Goal: Transaction & Acquisition: Book appointment/travel/reservation

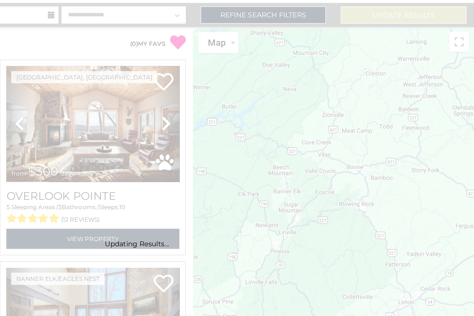
scroll to position [40, 0]
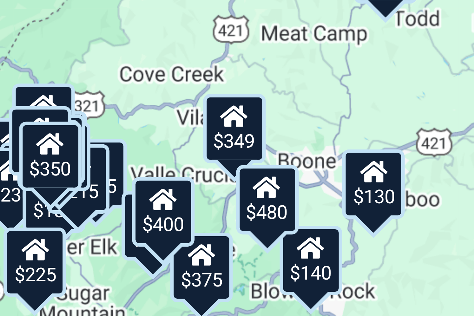
click at [338, 167] on div "$375" at bounding box center [344, 174] width 12 height 14
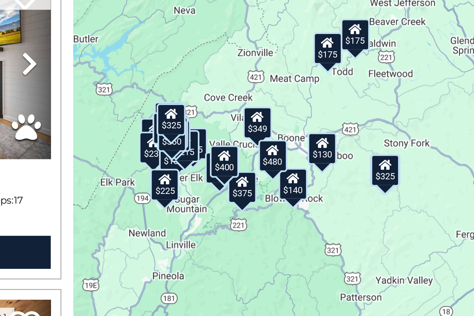
click at [338, 158] on icon at bounding box center [341, 160] width 6 height 5
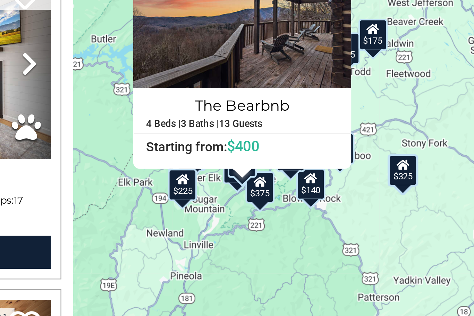
click at [341, 159] on div "$230" at bounding box center [347, 166] width 12 height 14
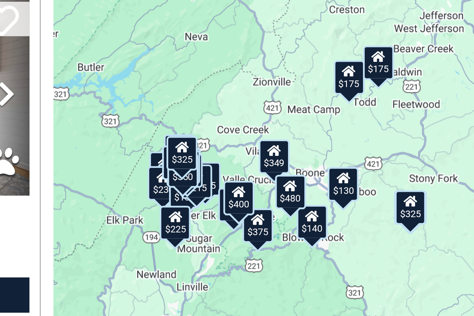
click at [369, 156] on icon at bounding box center [372, 158] width 6 height 5
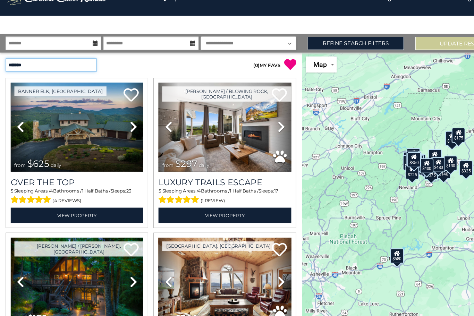
click at [86, 59] on select "**********" at bounding box center [46, 65] width 83 height 12
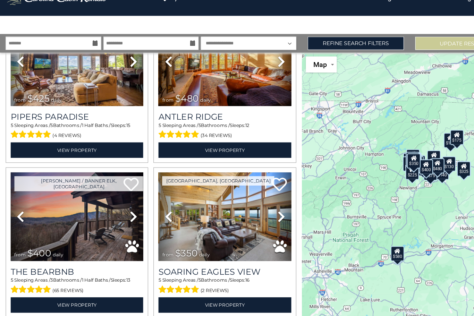
scroll to position [1903, 0]
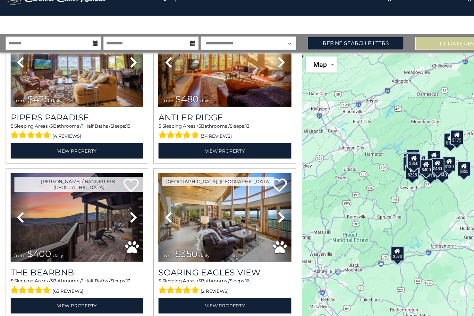
click at [136, 308] on button "Show More" at bounding box center [138, 315] width 266 height 14
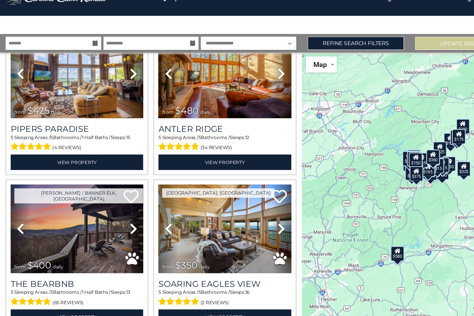
scroll to position [0, 0]
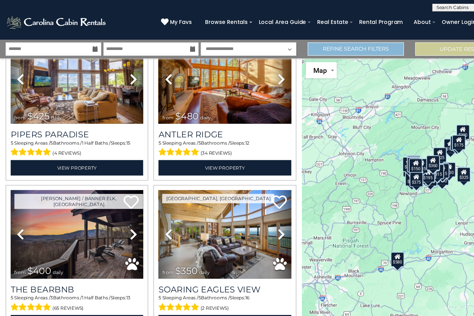
click at [354, 46] on link "Refine Search Filters" at bounding box center [326, 45] width 88 height 12
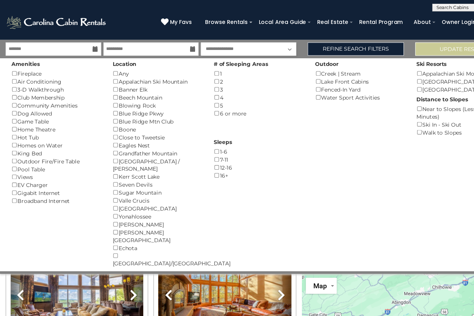
click at [104, 97] on div "Blowing Rock ()" at bounding box center [144, 96] width 82 height 7
click at [406, 44] on button "Please Update Results" at bounding box center [424, 45] width 88 height 12
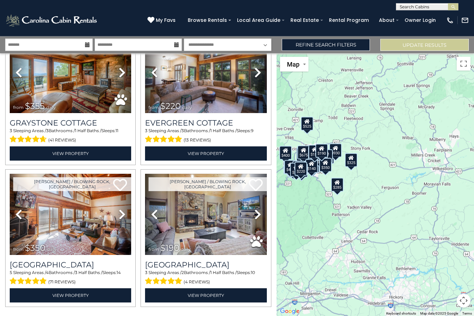
scroll to position [10, 0]
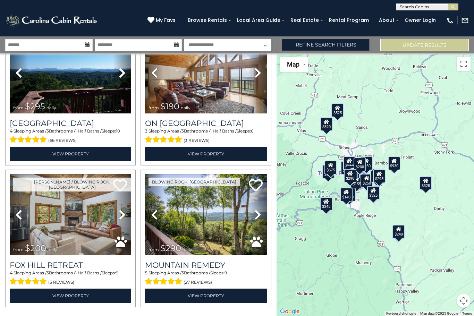
click at [328, 209] on div "$345" at bounding box center [326, 204] width 12 height 14
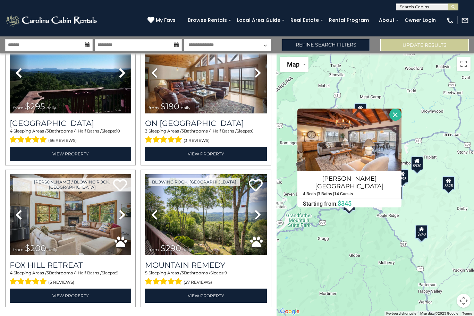
click at [398, 116] on button "Close" at bounding box center [395, 115] width 12 height 12
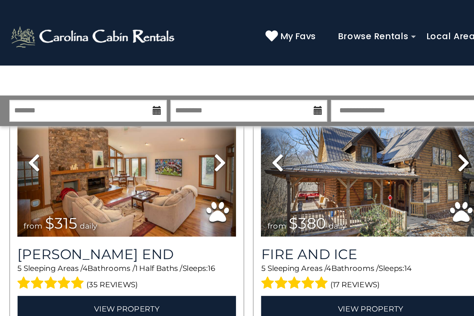
scroll to position [48, 0]
